Goal: Information Seeking & Learning: Learn about a topic

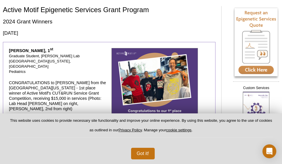
scroll to position [34, 0]
click at [153, 152] on button "Got it!" at bounding box center [143, 153] width 24 height 12
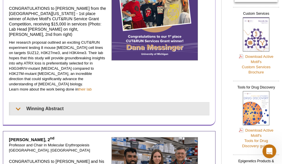
scroll to position [110, 0]
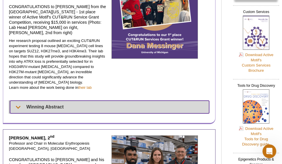
click at [143, 100] on summary "Winning Abstract" at bounding box center [109, 106] width 199 height 13
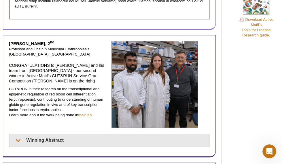
scroll to position [372, 0]
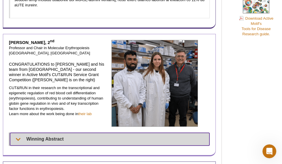
click at [136, 132] on summary "Winning Abstract" at bounding box center [110, 138] width 200 height 13
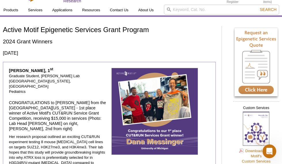
scroll to position [0, 0]
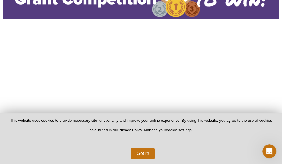
scroll to position [110, 0]
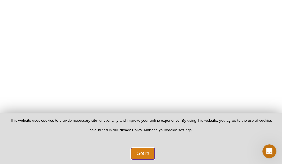
click at [143, 151] on button "Got it!" at bounding box center [143, 153] width 24 height 12
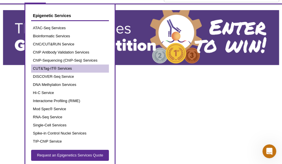
scroll to position [26, 0]
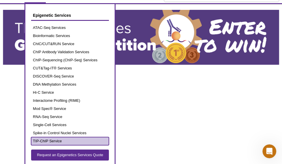
click at [54, 137] on link "TIP-ChIP Service" at bounding box center [70, 141] width 78 height 8
click at [53, 139] on link "TIP-ChIP Service" at bounding box center [70, 141] width 78 height 8
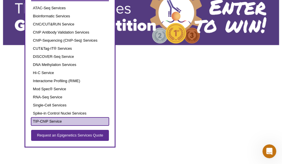
scroll to position [48, 0]
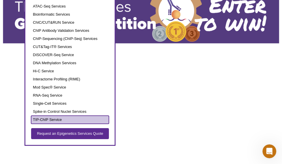
click at [54, 118] on link "TIP-ChIP Service" at bounding box center [70, 119] width 78 height 8
click at [54, 121] on link "TIP-ChIP Service" at bounding box center [70, 119] width 78 height 8
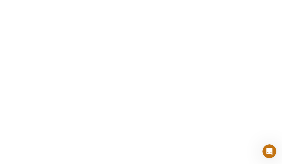
scroll to position [304, 0]
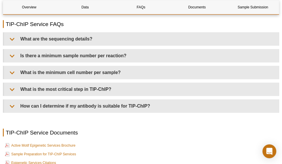
scroll to position [1357, 0]
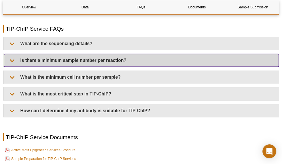
click at [155, 67] on summary "Is there a minimum sample number per reaction?" at bounding box center [141, 60] width 275 height 13
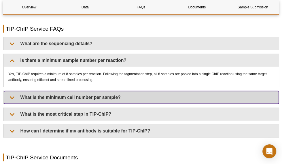
click at [153, 104] on summary "What is the minimum cell number per sample?" at bounding box center [141, 97] width 275 height 13
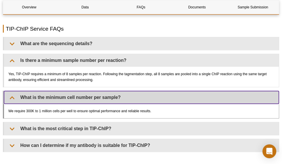
scroll to position [1362, 0]
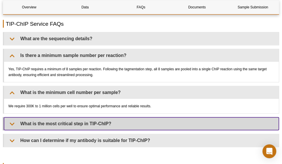
click at [153, 123] on summary "What is the most critical step in TIP-ChIP?" at bounding box center [141, 123] width 275 height 13
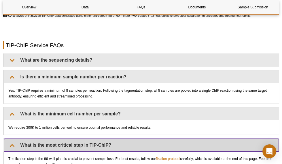
scroll to position [1340, 0]
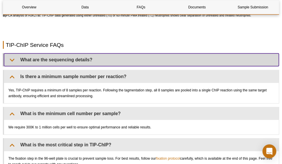
click at [146, 62] on summary "What are the sequencing details?" at bounding box center [141, 59] width 275 height 13
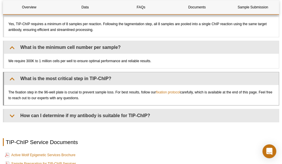
scroll to position [1427, 0]
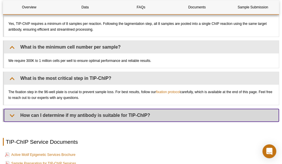
click at [146, 114] on summary "How can I determine if my antibody is suitable for TIP-ChIP?" at bounding box center [141, 115] width 275 height 13
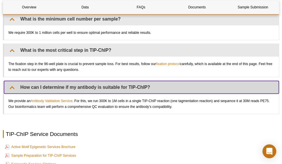
scroll to position [1456, 0]
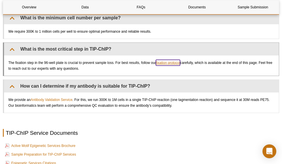
click at [165, 65] on link "fixation protocol" at bounding box center [168, 63] width 24 height 6
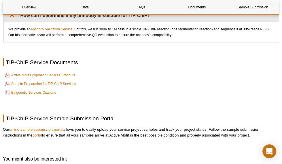
scroll to position [1557, 0]
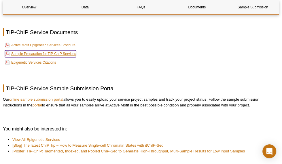
click at [65, 57] on link "Sample Preparation for TIP-ChIP Services" at bounding box center [40, 53] width 71 height 7
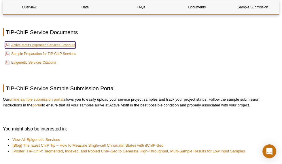
click at [53, 48] on link "Active Motif Epigenetic Services Brochure" at bounding box center [40, 45] width 71 height 7
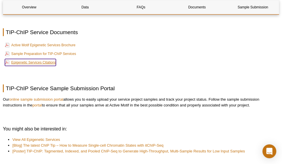
click at [51, 65] on link "Epigenetic Services Citations" at bounding box center [30, 62] width 51 height 7
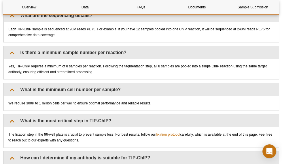
scroll to position [1478, 0]
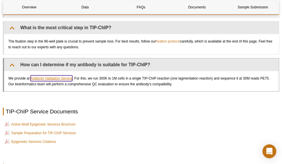
click at [64, 81] on link "Antibody Validation Service" at bounding box center [52, 78] width 42 height 6
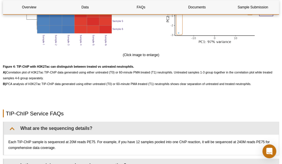
scroll to position [1196, 0]
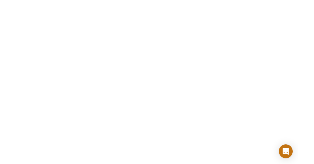
scroll to position [182, 0]
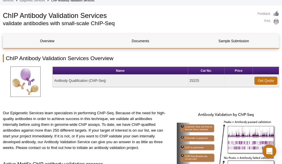
scroll to position [29, 0]
